Goal: Find contact information: Find contact information

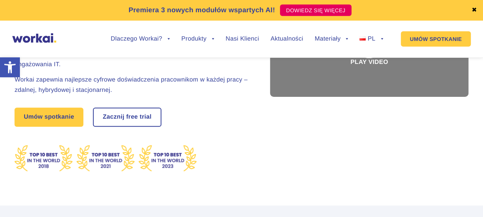
scroll to position [119, 0]
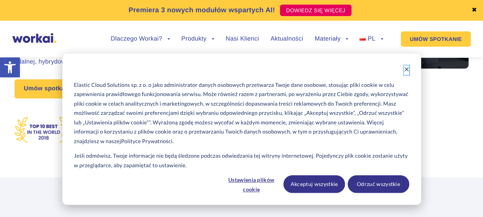
click at [407, 68] on icon "Dismiss cookie banner" at bounding box center [406, 69] width 4 height 4
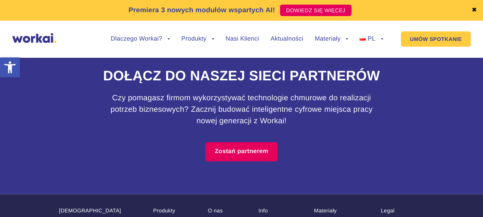
scroll to position [4920, 0]
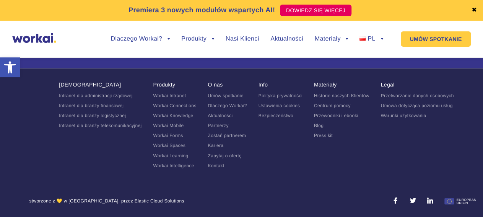
click at [218, 164] on link "Kontakt" at bounding box center [216, 164] width 16 height 5
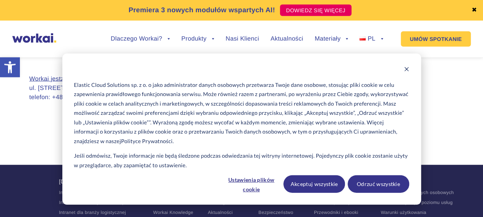
scroll to position [795, 0]
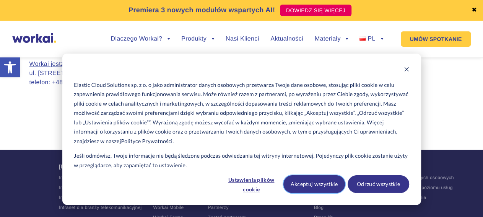
click at [324, 184] on button "Akceptuj wszystkie" at bounding box center [314, 184] width 62 height 18
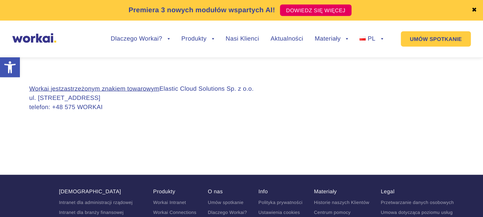
scroll to position [755, 0]
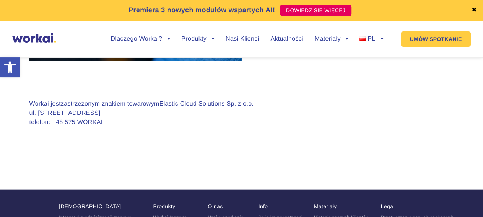
drag, startPoint x: 162, startPoint y: 103, endPoint x: 258, endPoint y: 105, distance: 96.3
click at [258, 105] on div "Workai jest zastrzeżonym znakiem towarowym Elastic Cloud Solutions Sp. z o.o. u…" at bounding box center [241, 119] width 424 height 40
copy p "Elastic Cloud Solutions Sp. z o.o."
